Goal: Task Accomplishment & Management: Use online tool/utility

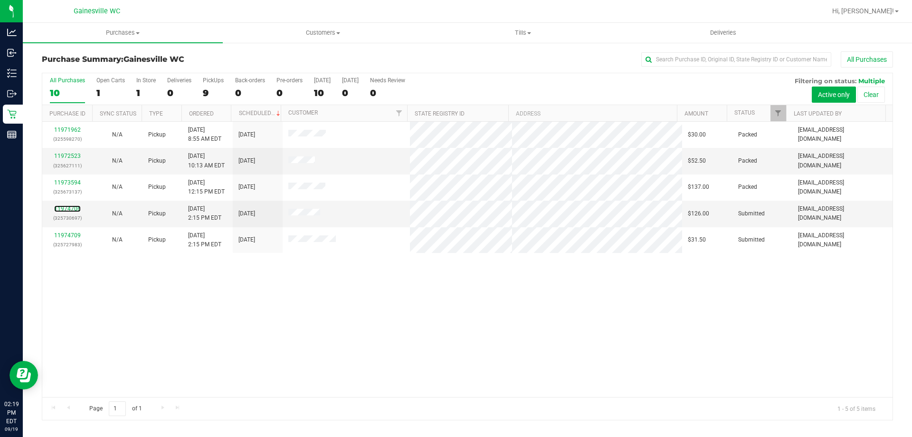
click at [62, 211] on link "11974706" at bounding box center [67, 208] width 27 height 7
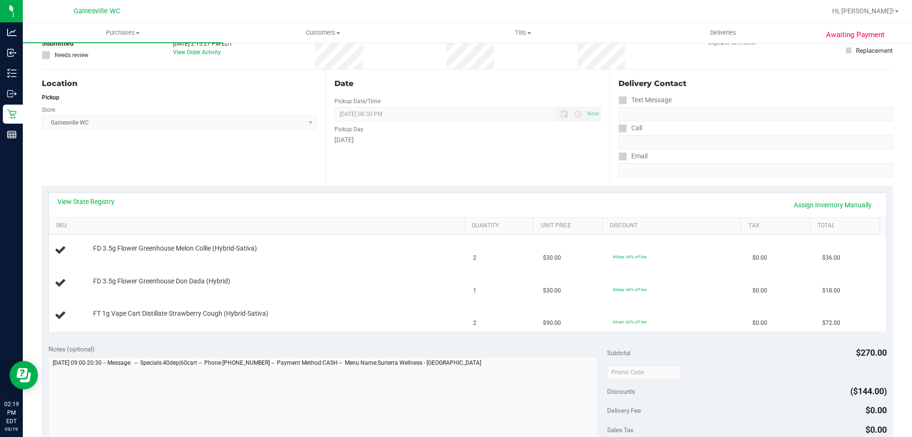
scroll to position [143, 0]
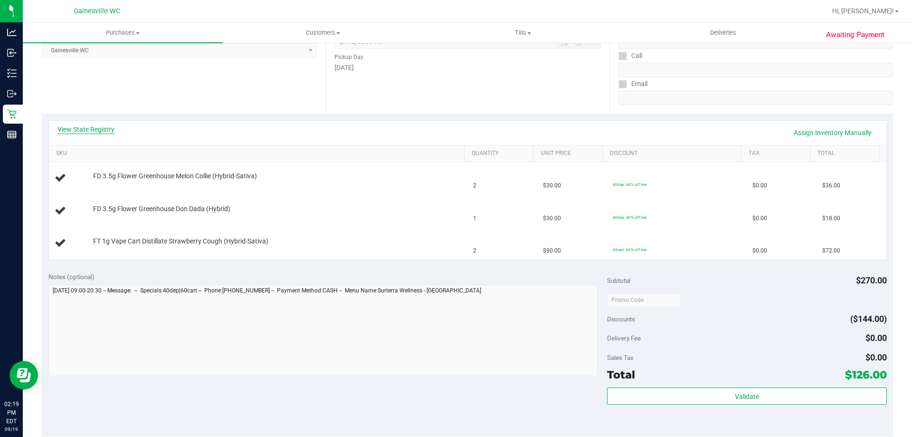
click at [111, 126] on link "View State Registry" at bounding box center [85, 129] width 57 height 10
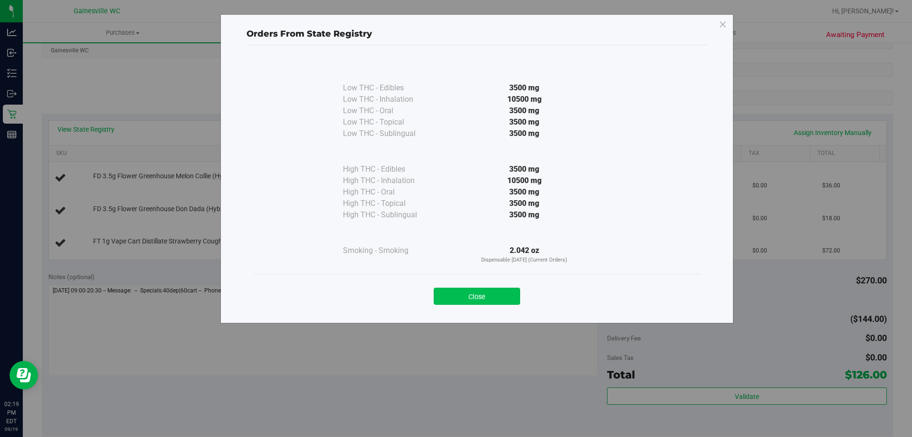
click at [457, 298] on button "Close" at bounding box center [477, 295] width 86 height 17
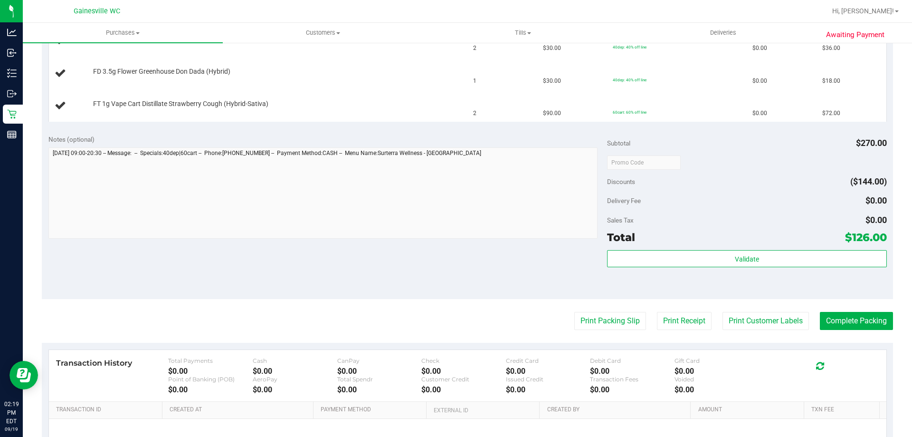
scroll to position [285, 0]
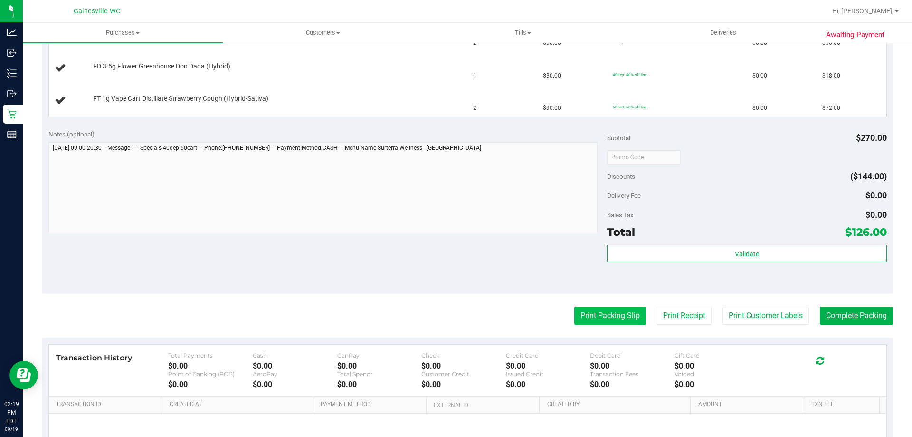
click at [583, 315] on button "Print Packing Slip" at bounding box center [610, 315] width 72 height 18
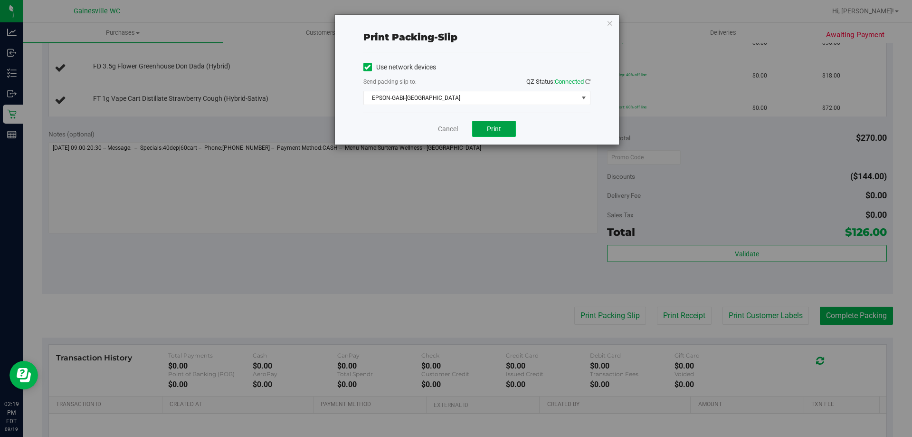
click at [481, 129] on button "Print" at bounding box center [494, 129] width 44 height 16
click at [446, 127] on link "Cancel" at bounding box center [448, 129] width 20 height 10
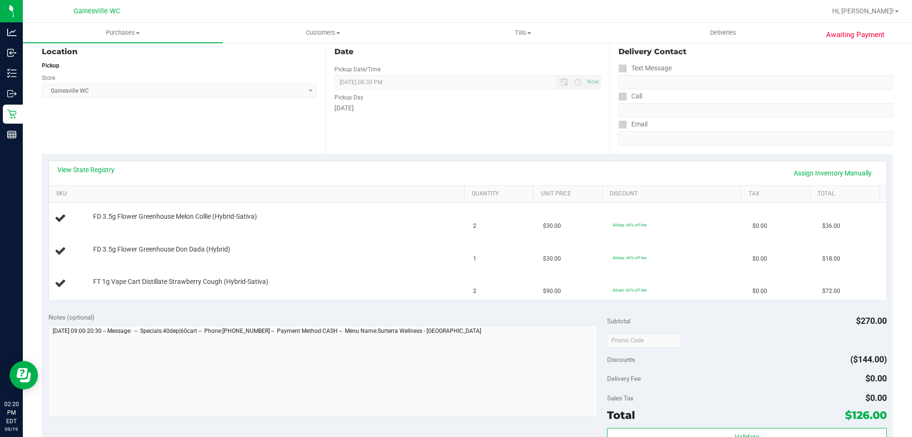
scroll to position [95, 0]
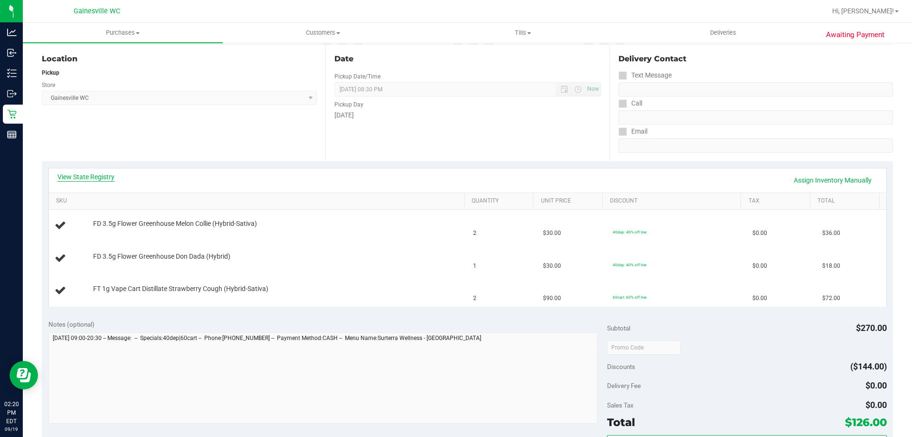
click at [101, 181] on link "View State Registry" at bounding box center [85, 177] width 57 height 10
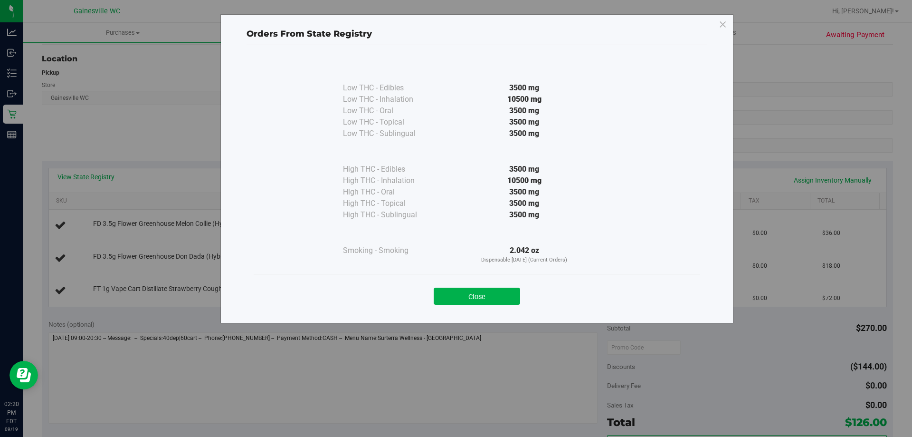
click at [102, 179] on div "Orders From State Registry Low THC - Edibles 3500 mg" at bounding box center [459, 218] width 919 height 437
click at [488, 304] on button "Close" at bounding box center [477, 295] width 86 height 17
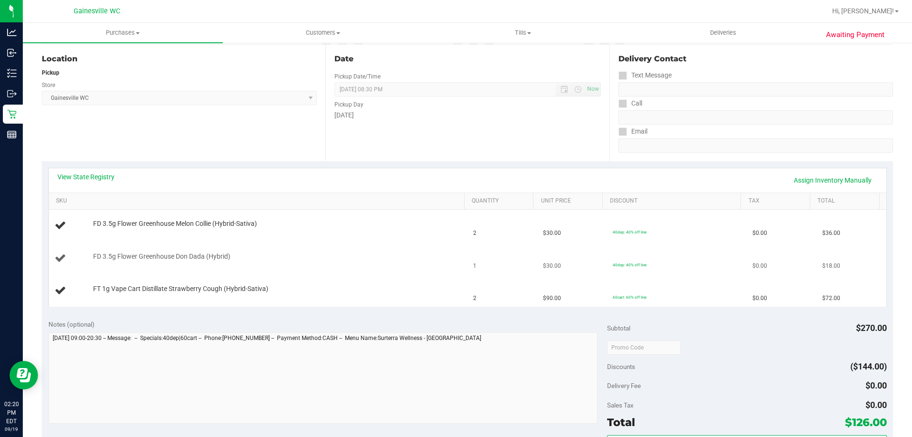
click at [450, 254] on div "FD 3.5g Flower Greenhouse Don Dada (Hybrid)" at bounding box center [273, 257] width 371 height 10
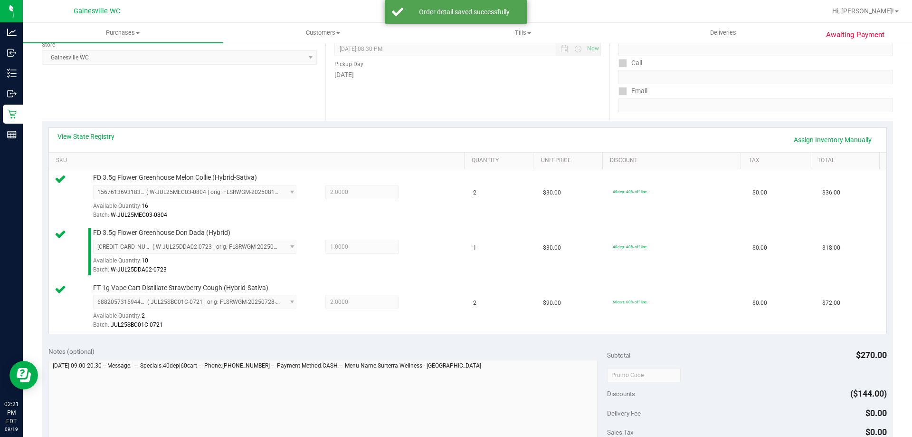
scroll to position [238, 0]
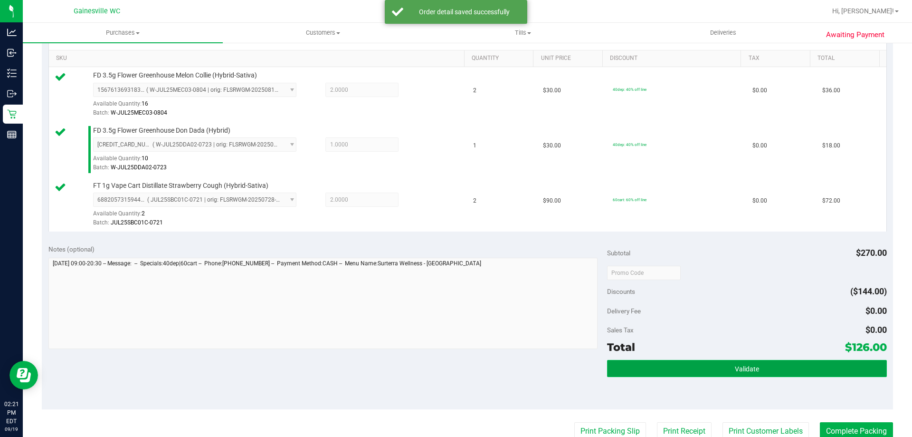
click at [735, 371] on span "Validate" at bounding box center [747, 369] width 24 height 8
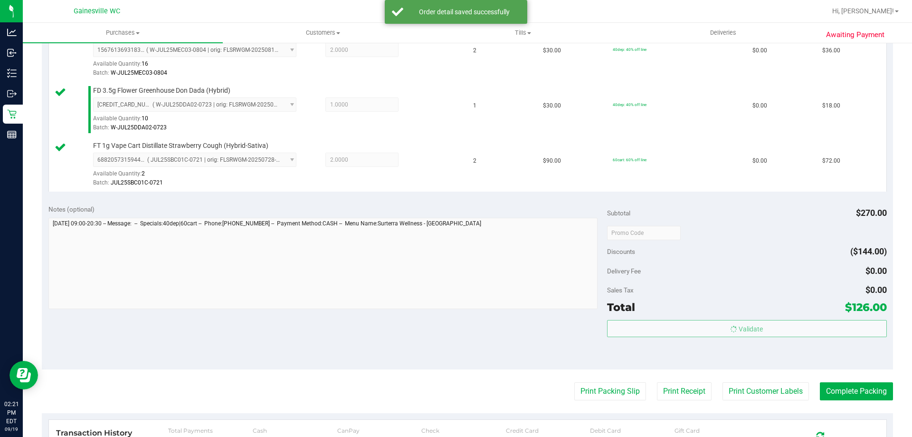
scroll to position [333, 0]
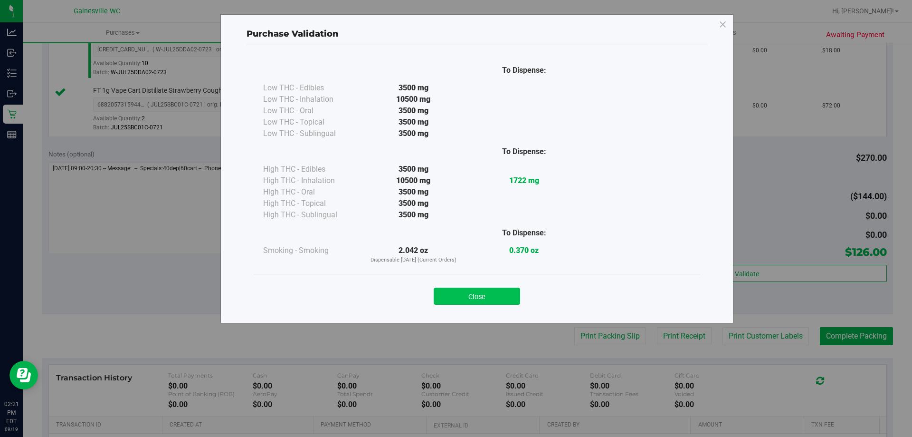
click at [497, 289] on button "Close" at bounding box center [477, 295] width 86 height 17
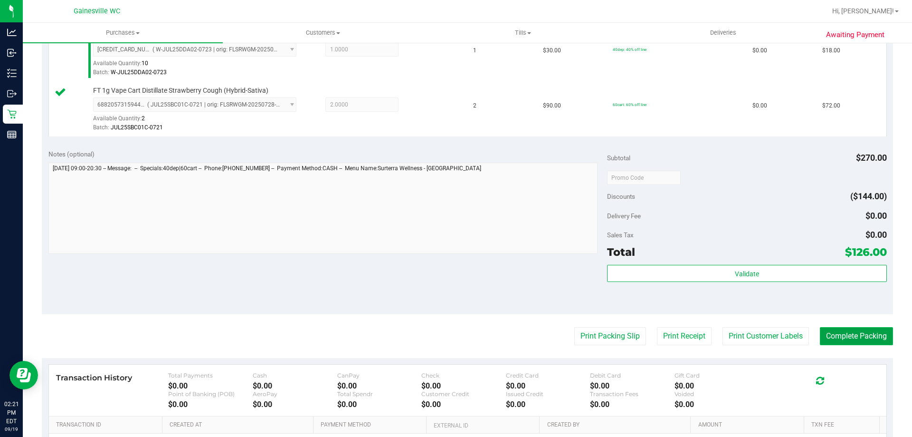
click at [874, 344] on button "Complete Packing" at bounding box center [856, 336] width 73 height 18
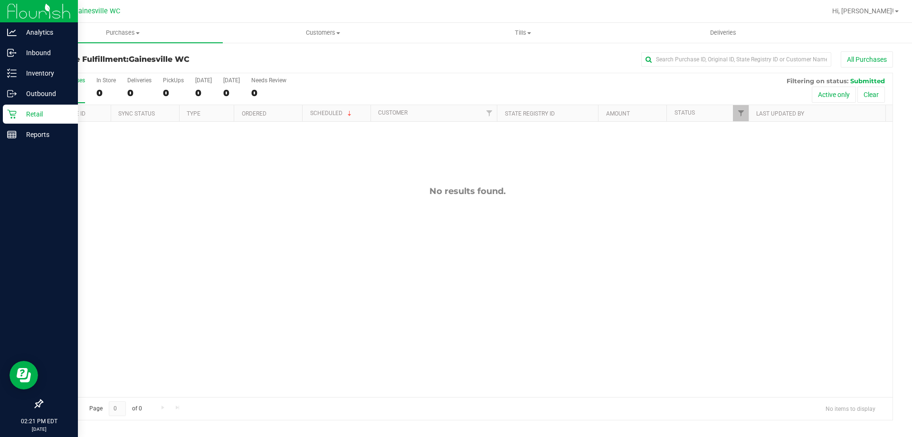
click at [24, 119] on p "Retail" at bounding box center [45, 113] width 57 height 11
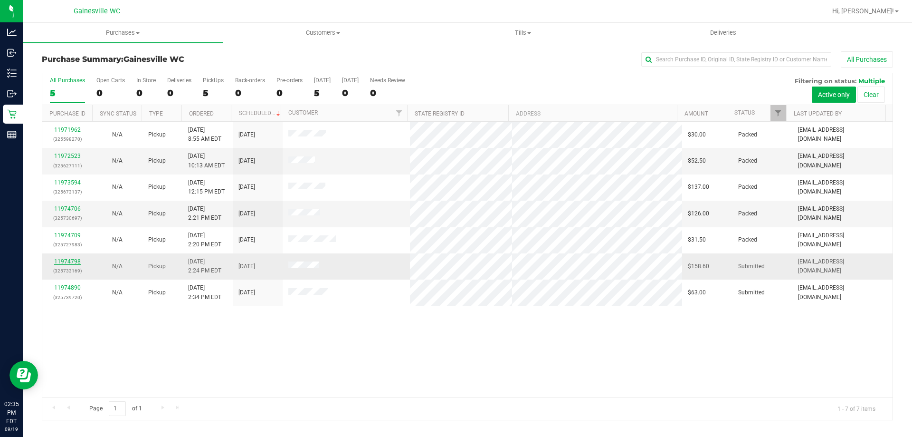
click at [65, 264] on link "11974798" at bounding box center [67, 261] width 27 height 7
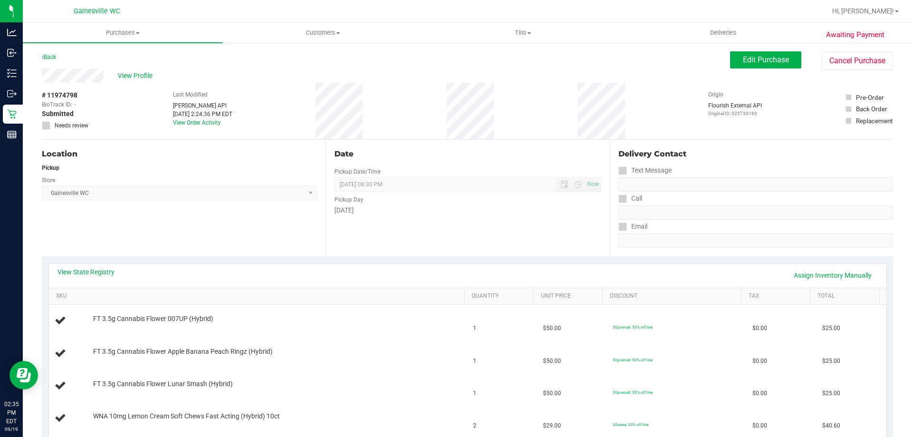
scroll to position [333, 0]
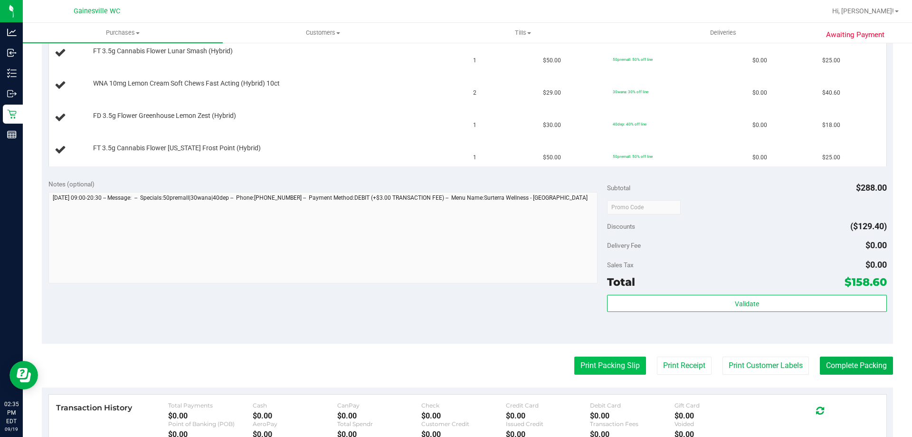
click at [582, 361] on button "Print Packing Slip" at bounding box center [610, 365] width 72 height 18
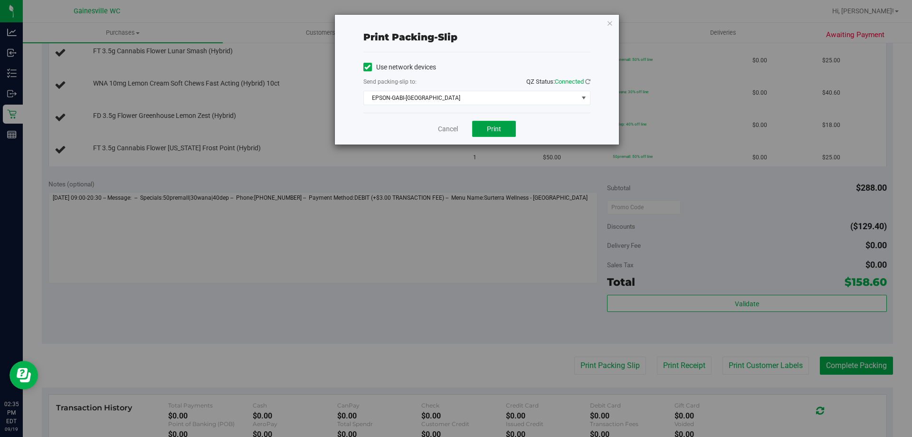
click at [497, 127] on span "Print" at bounding box center [494, 129] width 14 height 8
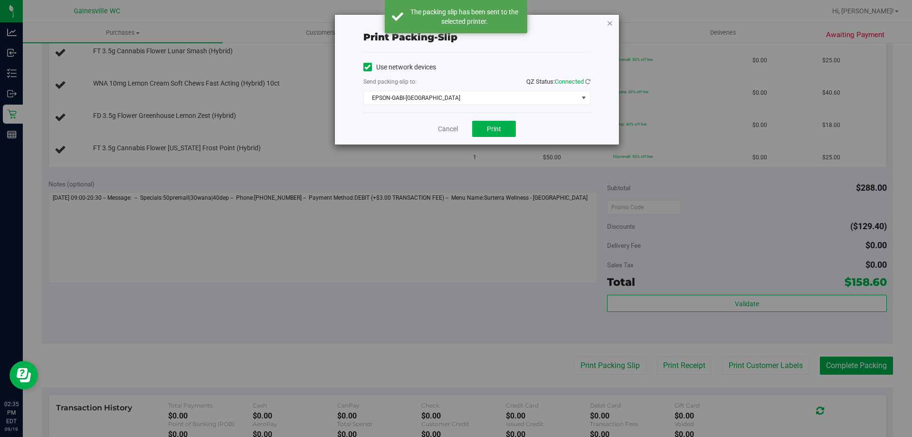
click at [609, 24] on icon "button" at bounding box center [610, 22] width 7 height 11
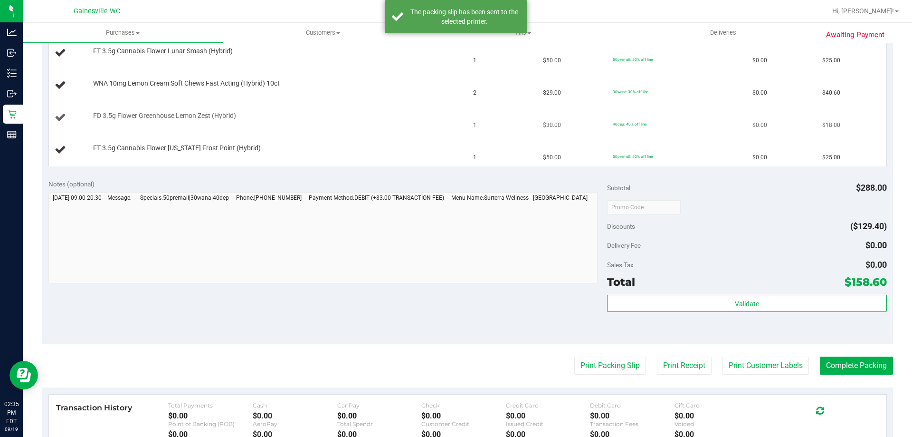
scroll to position [143, 0]
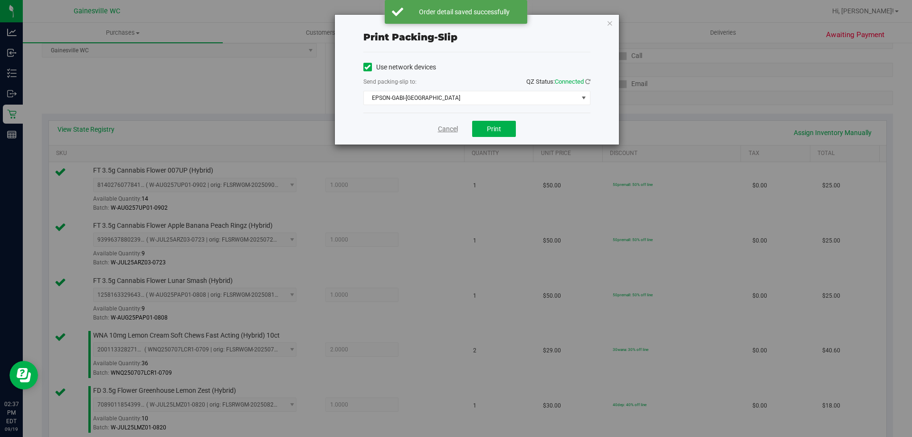
click at [439, 128] on link "Cancel" at bounding box center [448, 129] width 20 height 10
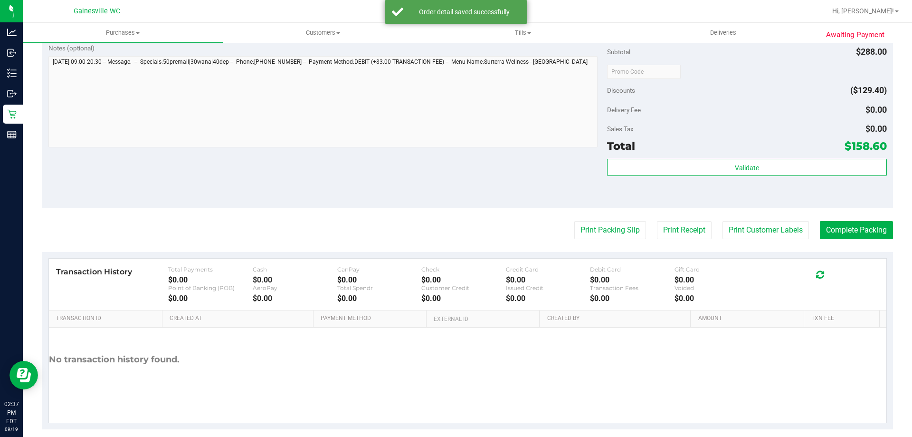
scroll to position [615, 0]
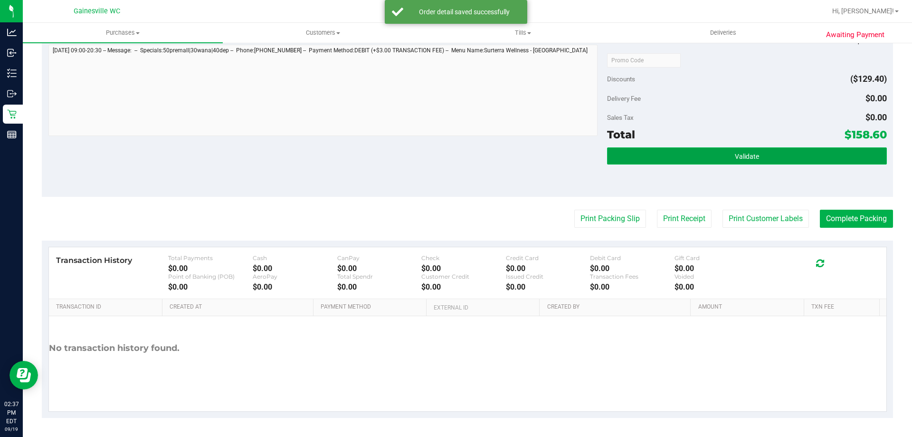
click at [815, 157] on button "Validate" at bounding box center [746, 155] width 279 height 17
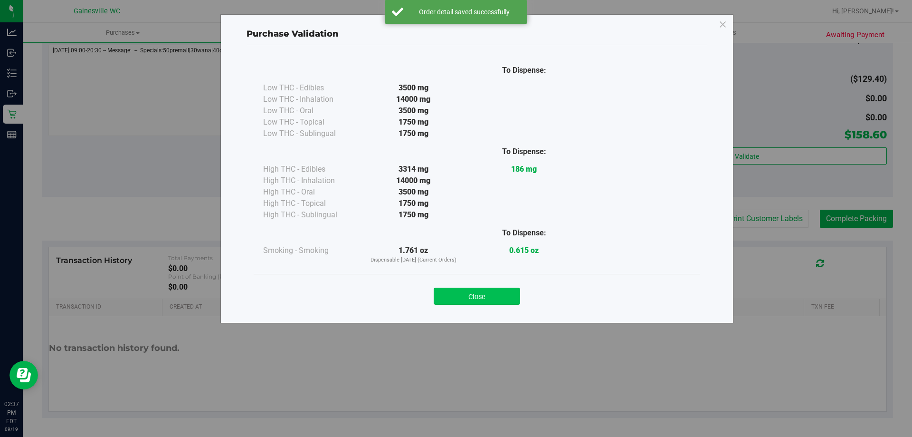
click at [486, 295] on button "Close" at bounding box center [477, 295] width 86 height 17
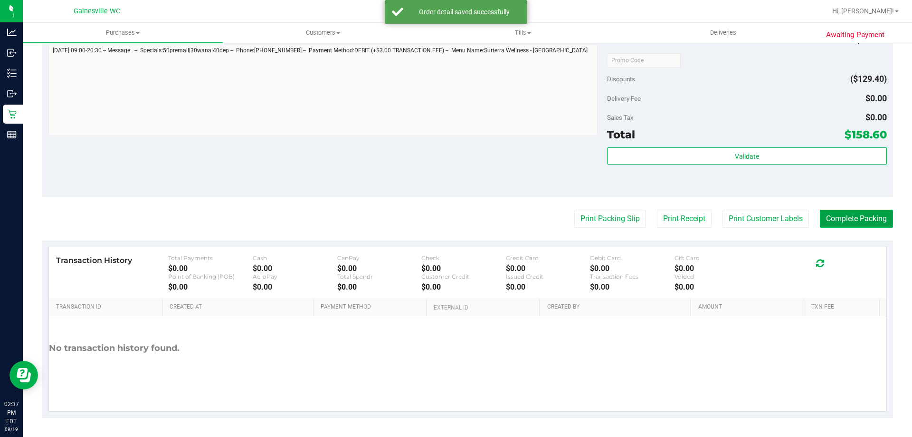
click at [828, 217] on button "Complete Packing" at bounding box center [856, 218] width 73 height 18
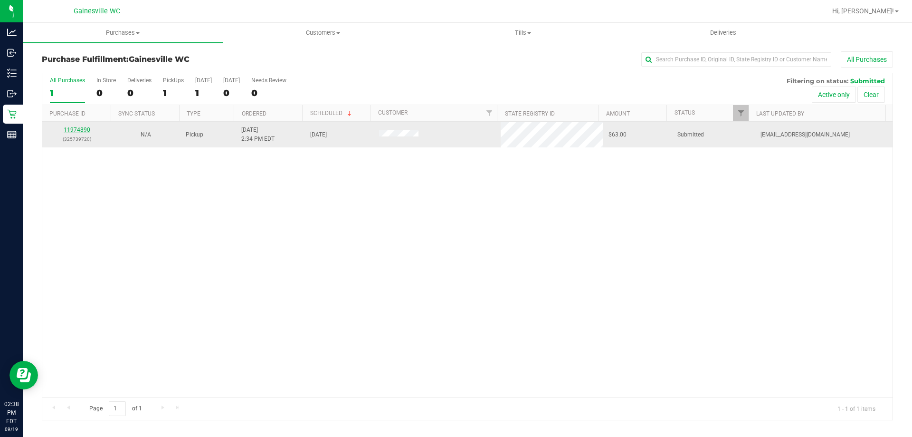
click at [73, 129] on link "11974890" at bounding box center [77, 129] width 27 height 7
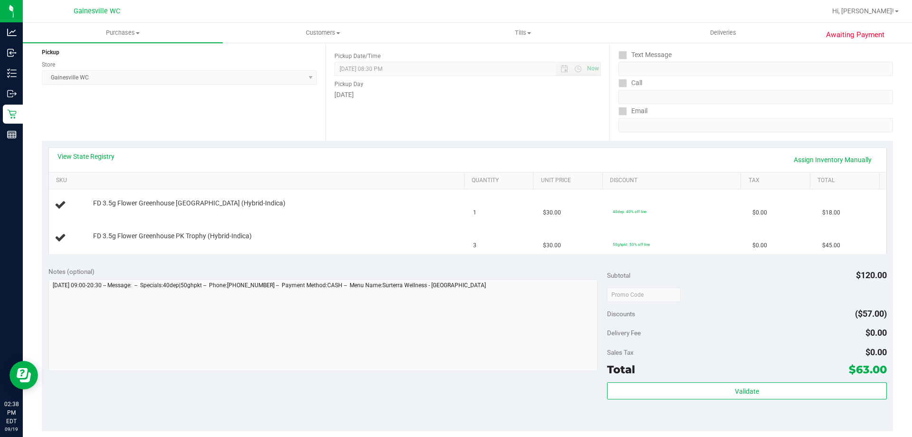
scroll to position [285, 0]
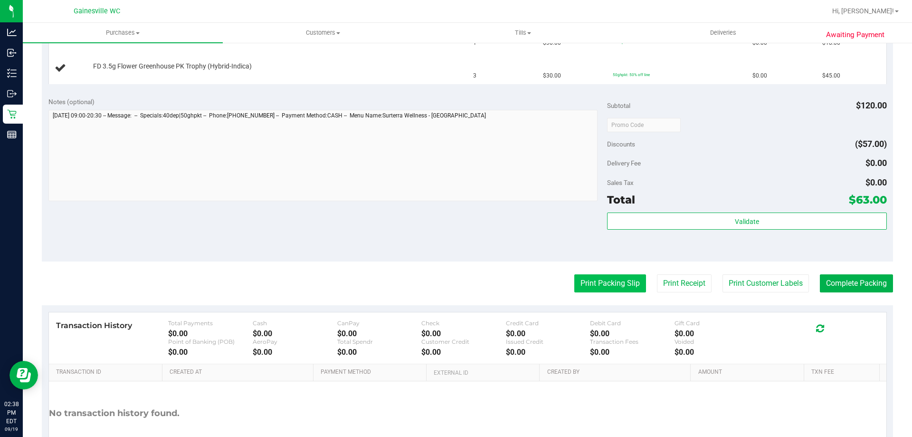
click at [610, 284] on button "Print Packing Slip" at bounding box center [610, 283] width 72 height 18
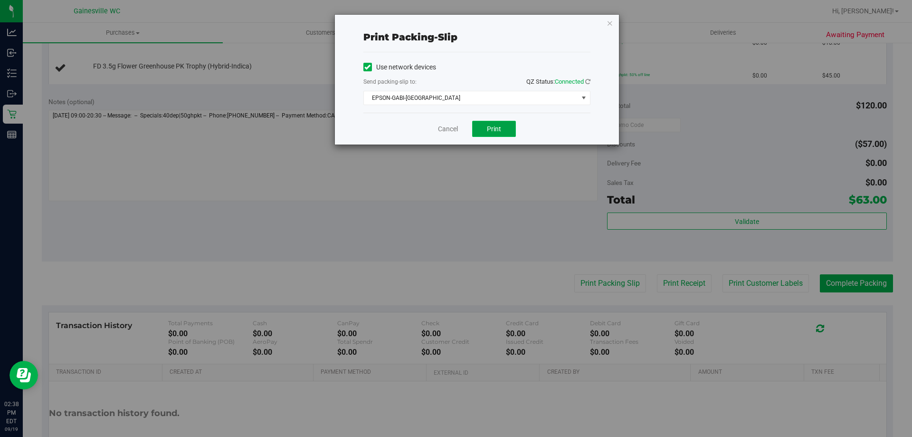
click at [495, 126] on span "Print" at bounding box center [494, 129] width 14 height 8
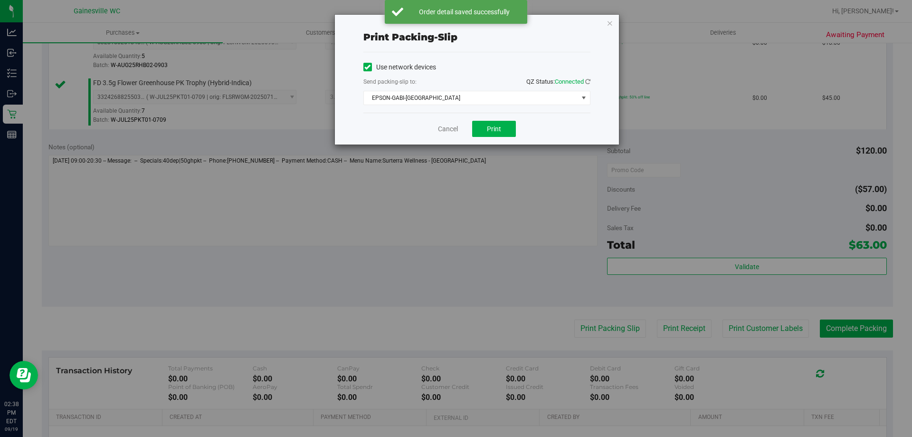
click at [442, 123] on div "Cancel Print" at bounding box center [476, 129] width 227 height 32
click at [443, 131] on link "Cancel" at bounding box center [448, 129] width 20 height 10
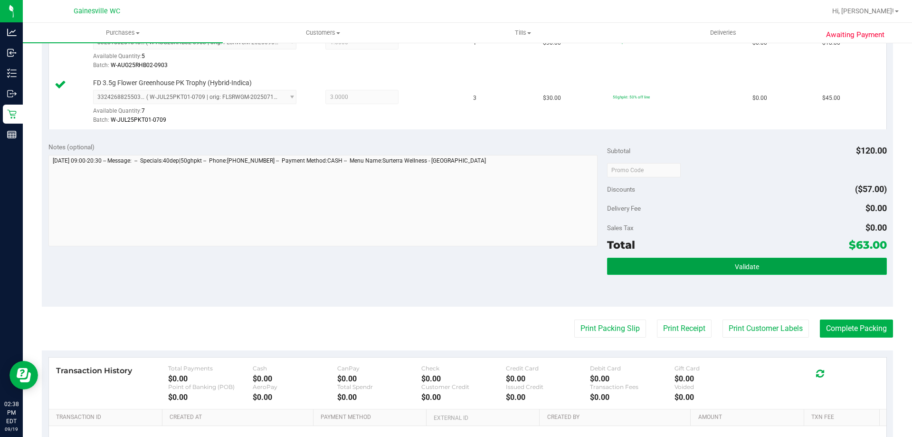
click at [706, 263] on button "Validate" at bounding box center [746, 265] width 279 height 17
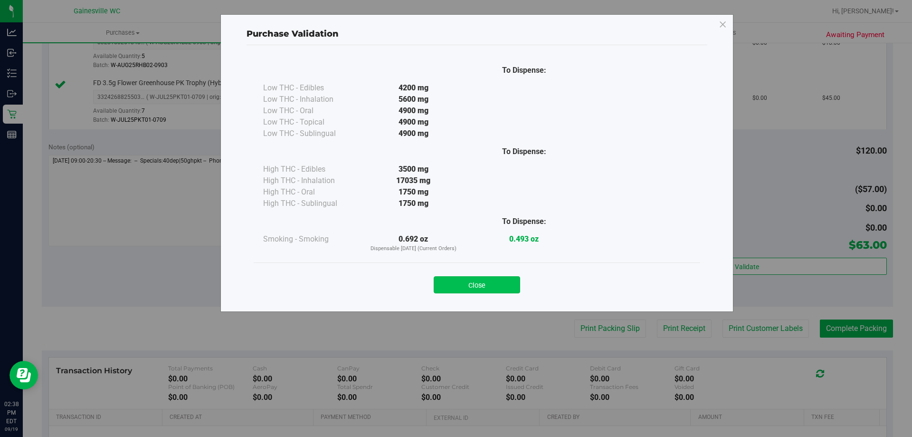
click at [500, 277] on button "Close" at bounding box center [477, 284] width 86 height 17
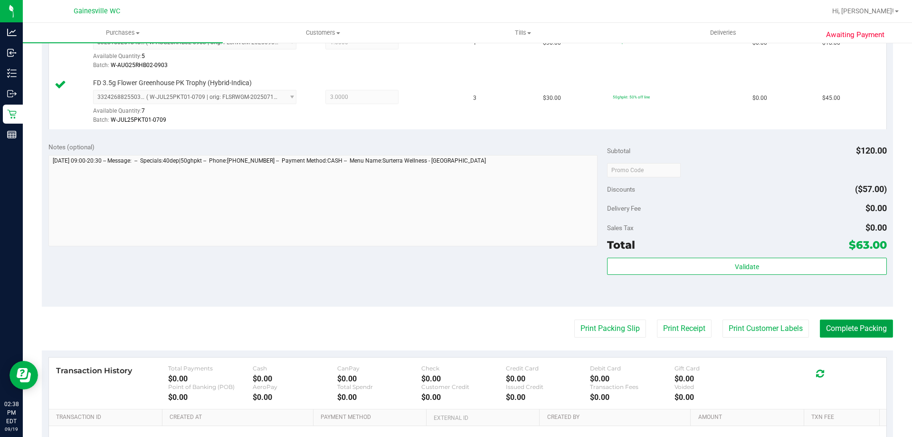
click at [836, 323] on button "Complete Packing" at bounding box center [856, 328] width 73 height 18
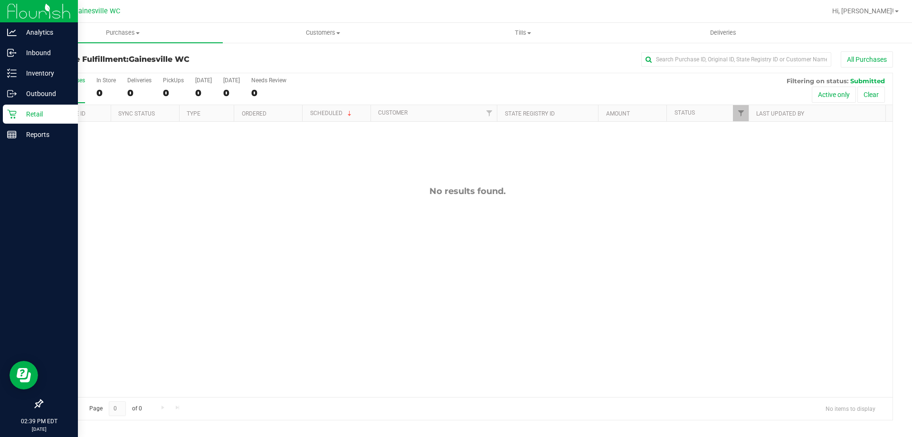
click at [17, 115] on p "Retail" at bounding box center [45, 113] width 57 height 11
